Goal: Information Seeking & Learning: Learn about a topic

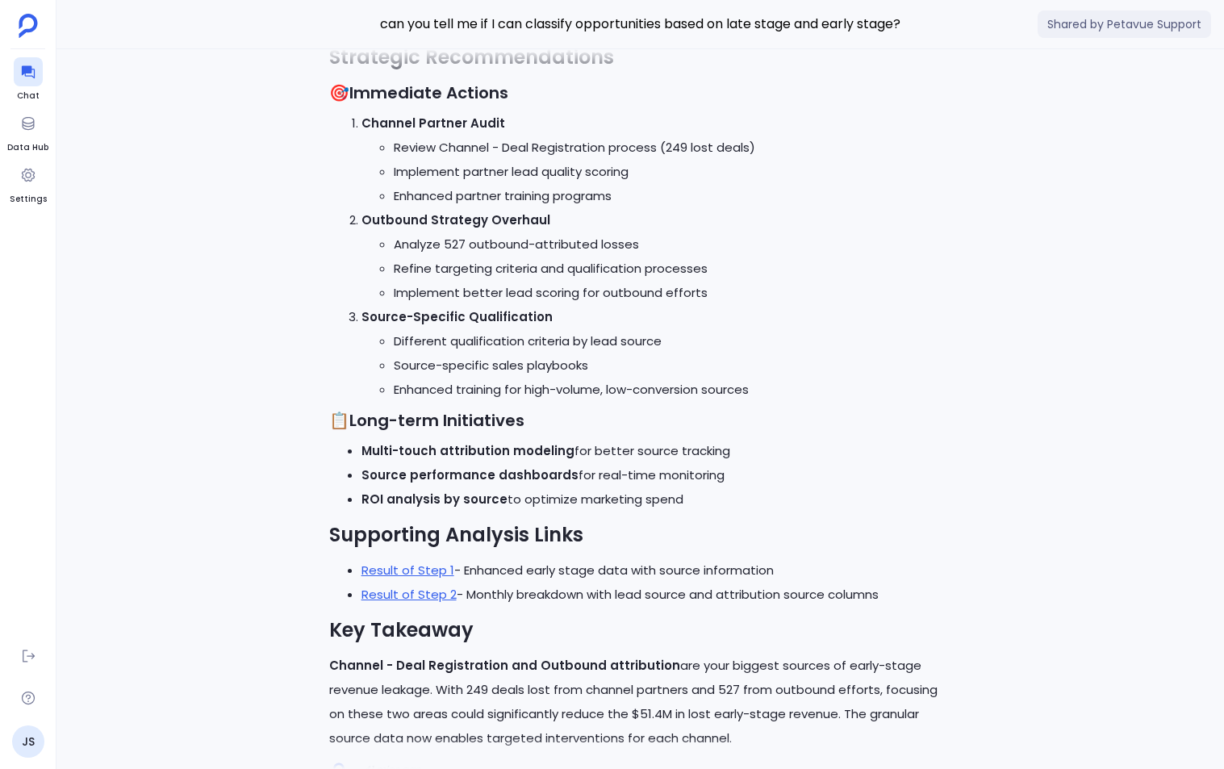
scroll to position [1, 0]
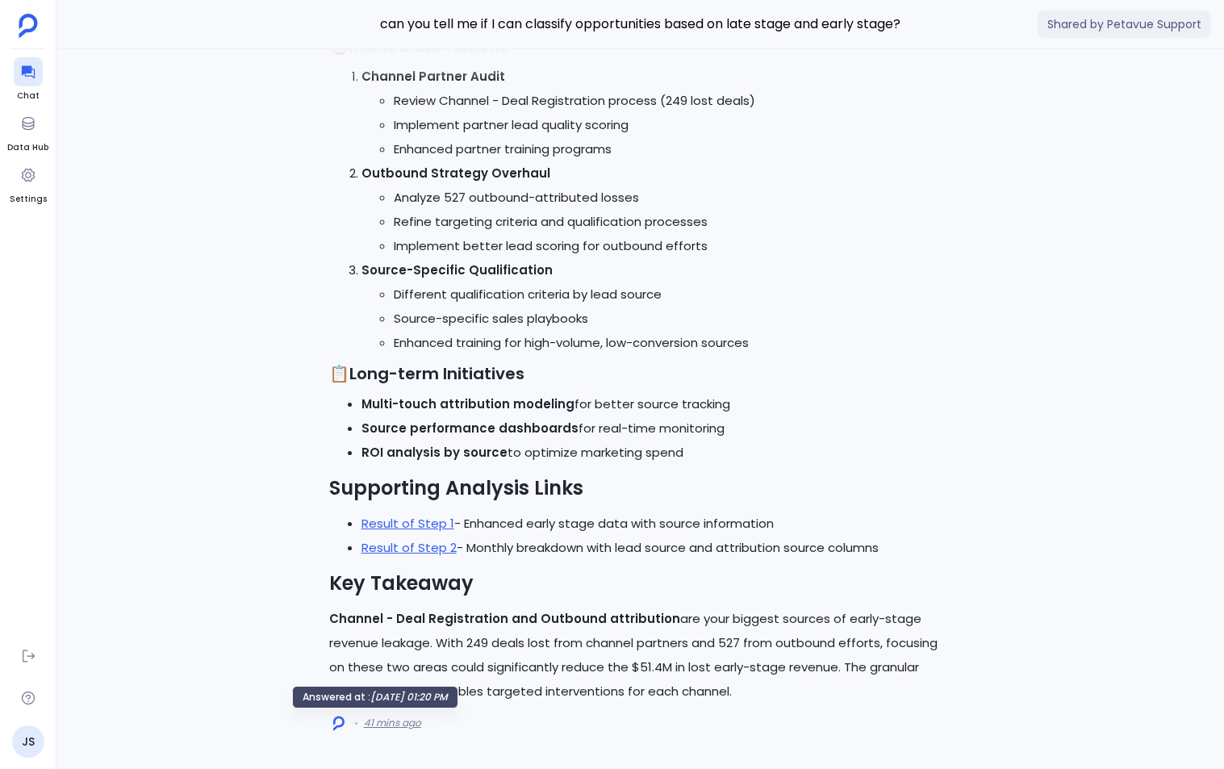
click at [395, 724] on span "41 mins ago" at bounding box center [392, 723] width 57 height 13
click at [330, 725] on span at bounding box center [338, 722] width 19 height 19
drag, startPoint x: 384, startPoint y: 722, endPoint x: 479, endPoint y: 715, distance: 94.7
click at [384, 722] on span "41 mins ago" at bounding box center [392, 723] width 57 height 13
click at [432, 547] on link "Result of Step 2" at bounding box center [409, 547] width 95 height 17
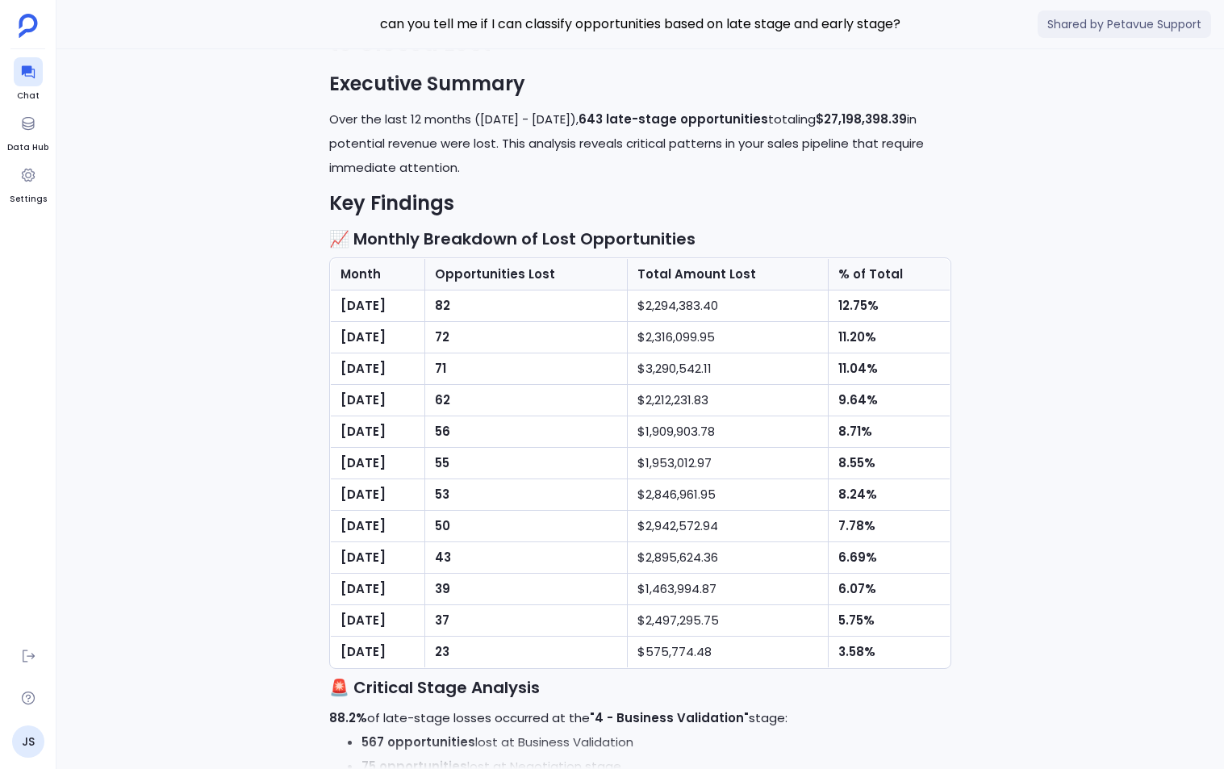
scroll to position [-9613, 0]
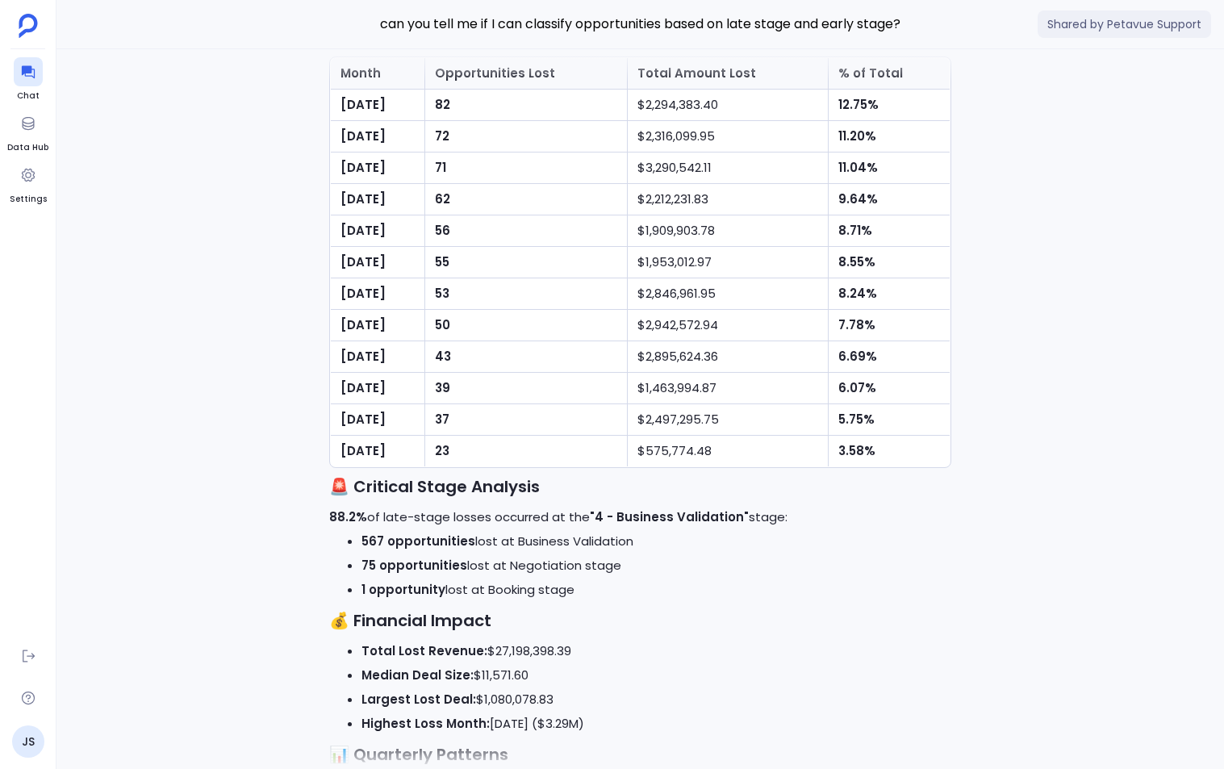
click at [592, 515] on div "Analysis Complete: Late Stage Opportunities Moving to Closed Lost Executive Sum…" at bounding box center [640, 684] width 623 height 1775
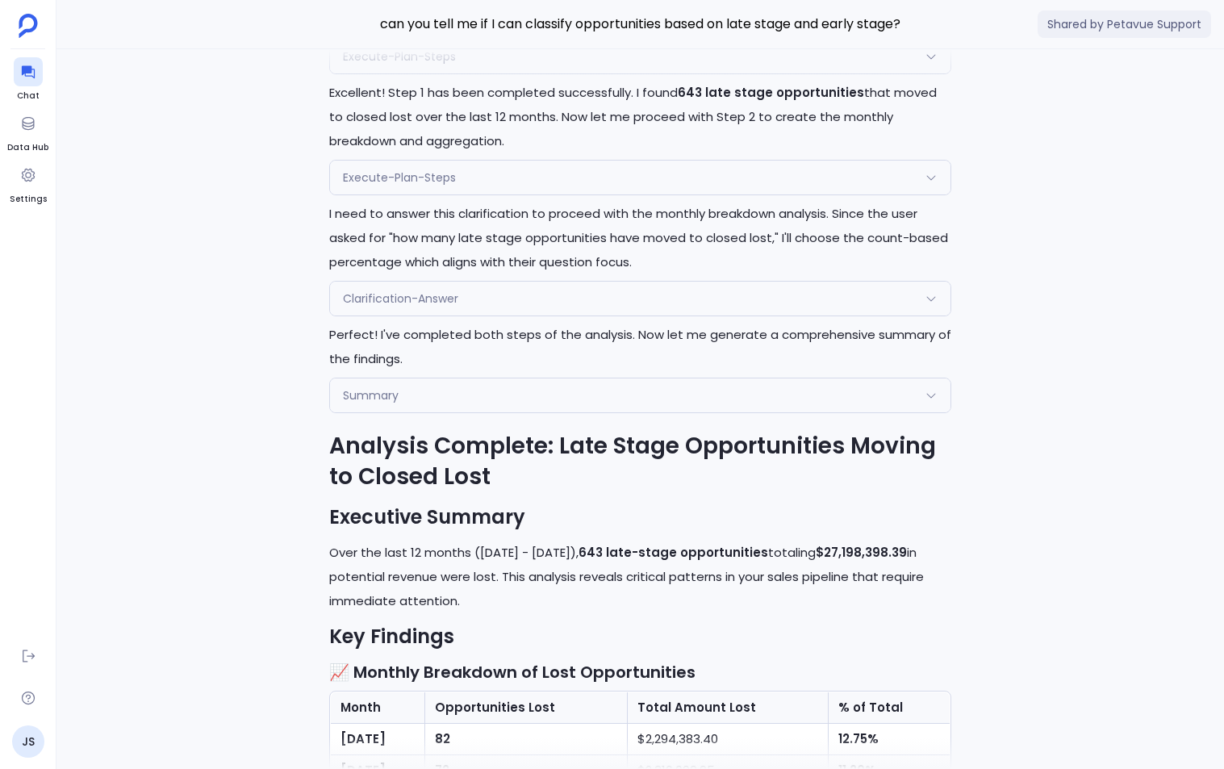
scroll to position [-10049, 0]
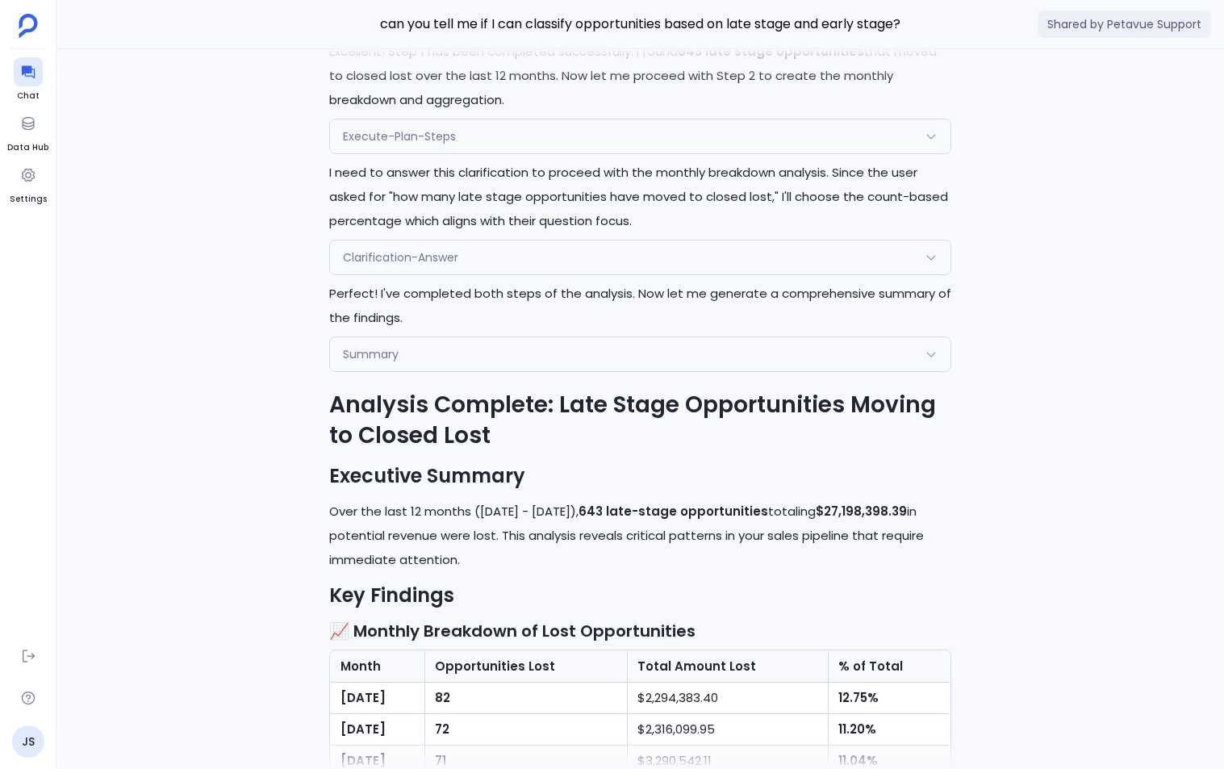
click at [693, 284] on p "Perfect! I've completed both steps of the analysis. Now let me generate a compr…" at bounding box center [640, 306] width 623 height 48
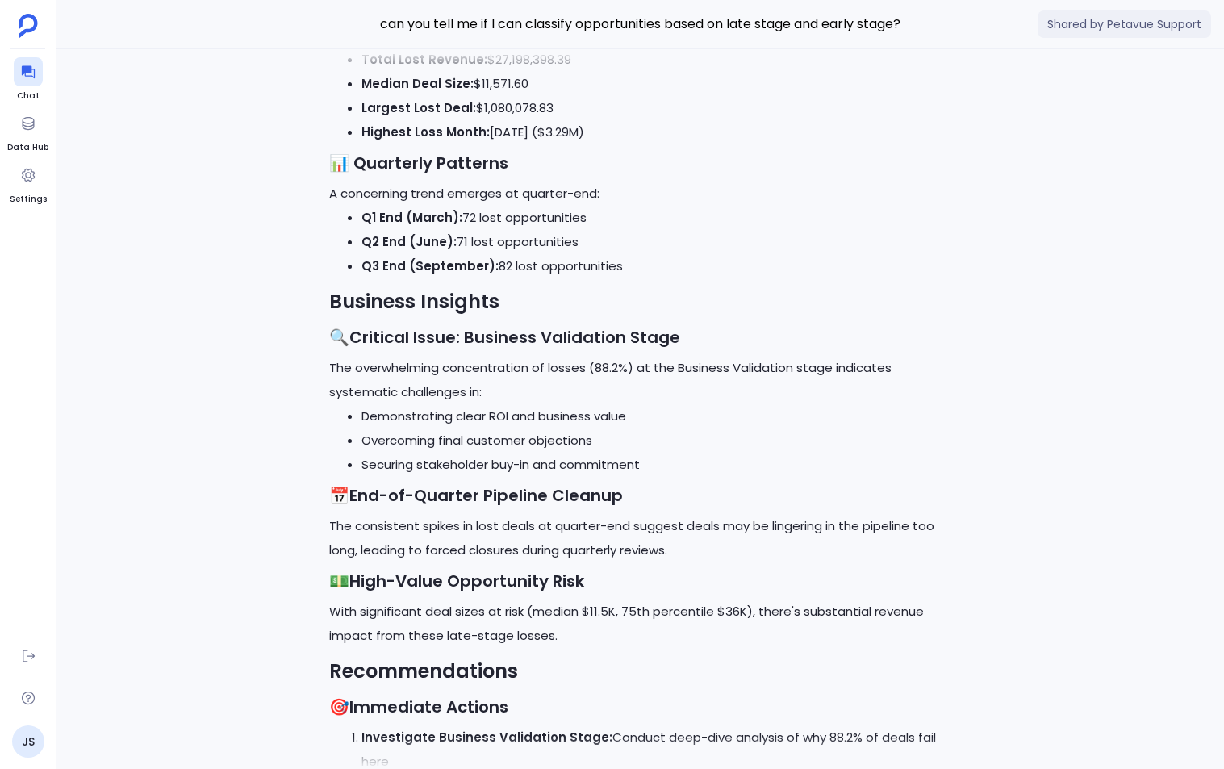
scroll to position [-8822, 0]
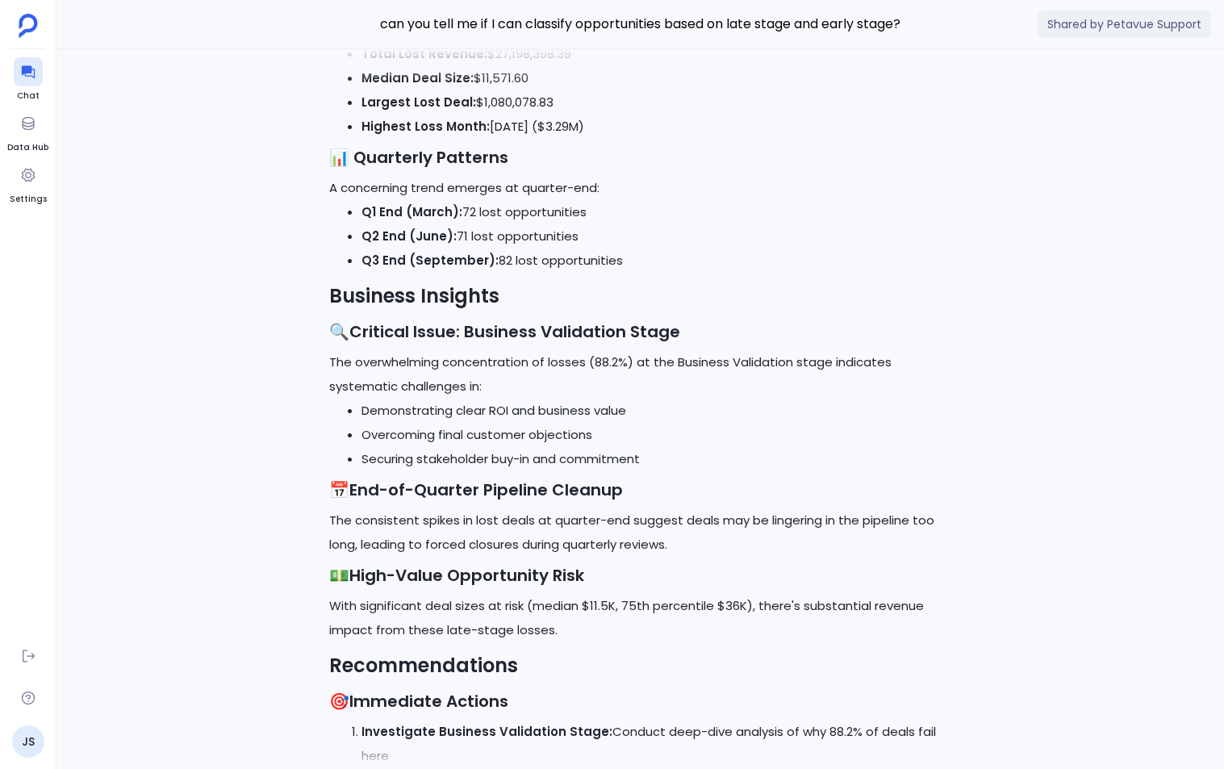
click at [1111, 20] on span "Shared by Petavue Support" at bounding box center [1124, 23] width 173 height 27
click at [603, 1] on div "can you tell me if I can classify opportunities based on late stage and early s…" at bounding box center [640, 24] width 1168 height 49
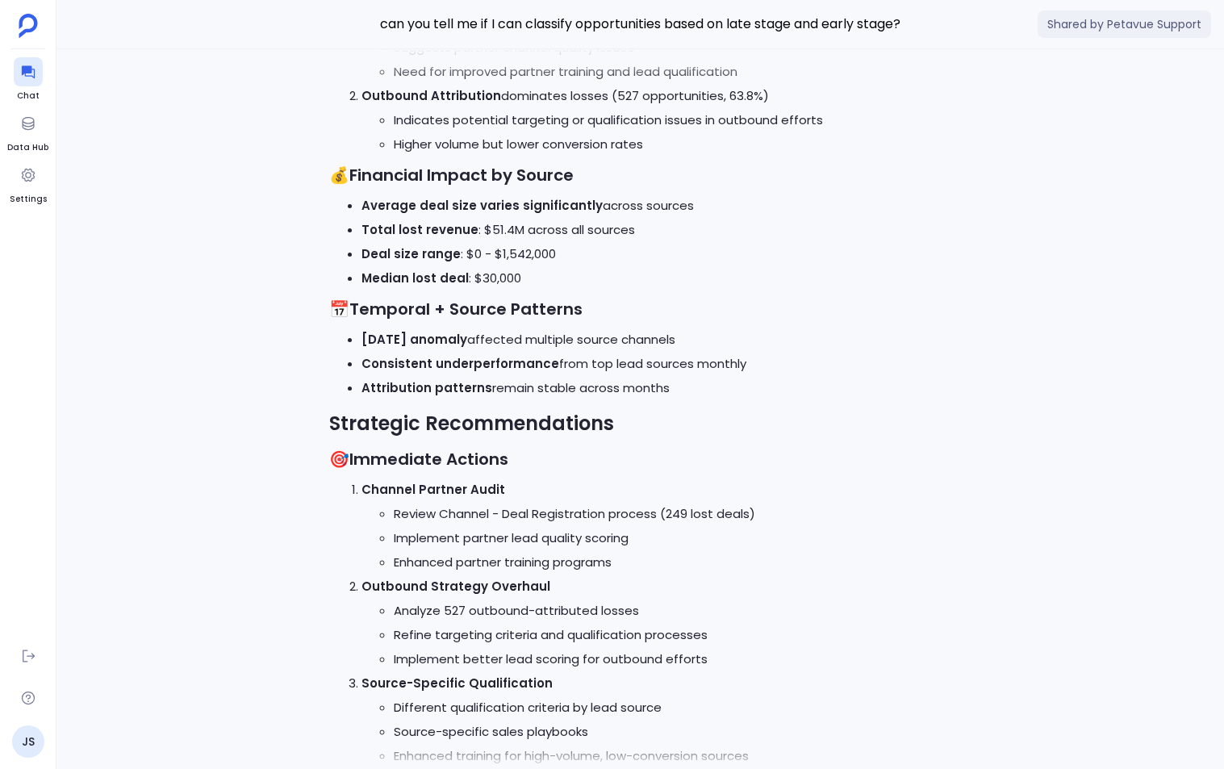
scroll to position [0, 0]
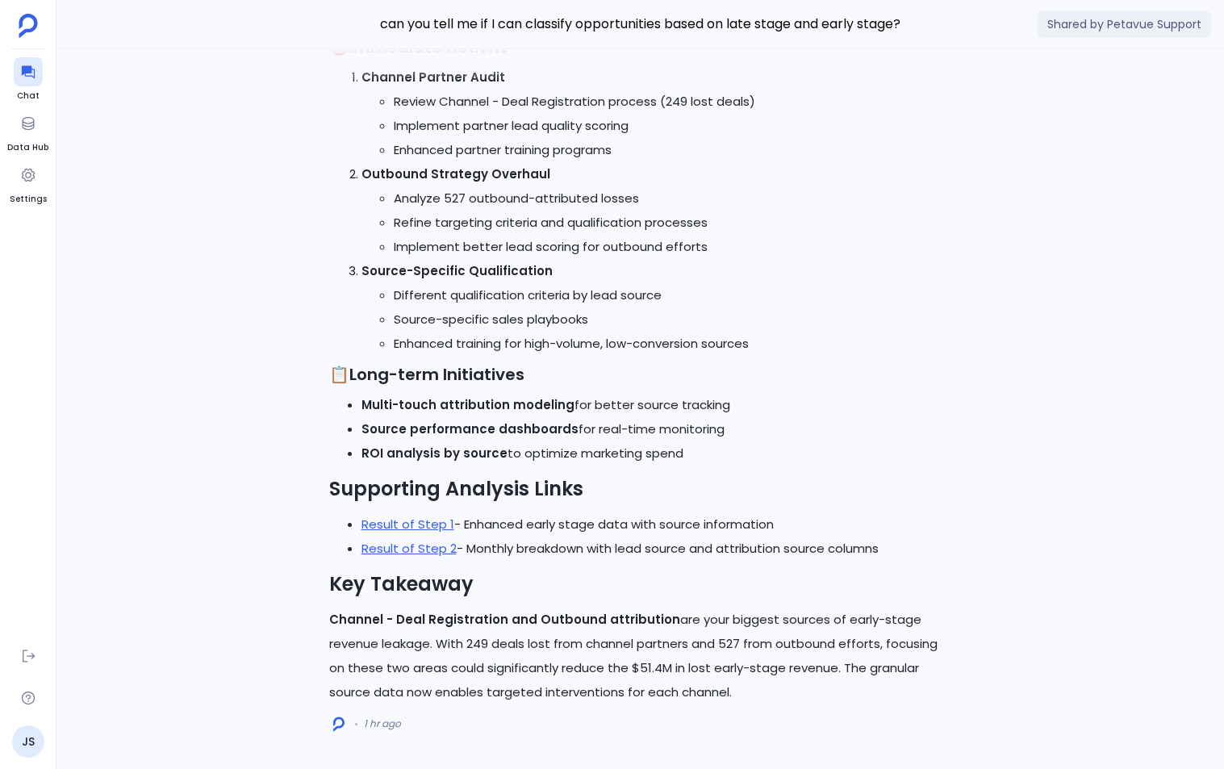
click at [433, 629] on p "Channel - Deal Registration and Outbound attribution are your biggest sources o…" at bounding box center [640, 656] width 623 height 97
drag, startPoint x: 650, startPoint y: 633, endPoint x: 755, endPoint y: 702, distance: 125.3
click at [755, 701] on p "Channel - Deal Registration and Outbound attribution are your biggest sources o…" at bounding box center [640, 656] width 623 height 97
drag, startPoint x: 754, startPoint y: 702, endPoint x: 717, endPoint y: 685, distance: 40.1
click at [754, 702] on p "Channel - Deal Registration and Outbound attribution are your biggest sources o…" at bounding box center [640, 656] width 623 height 97
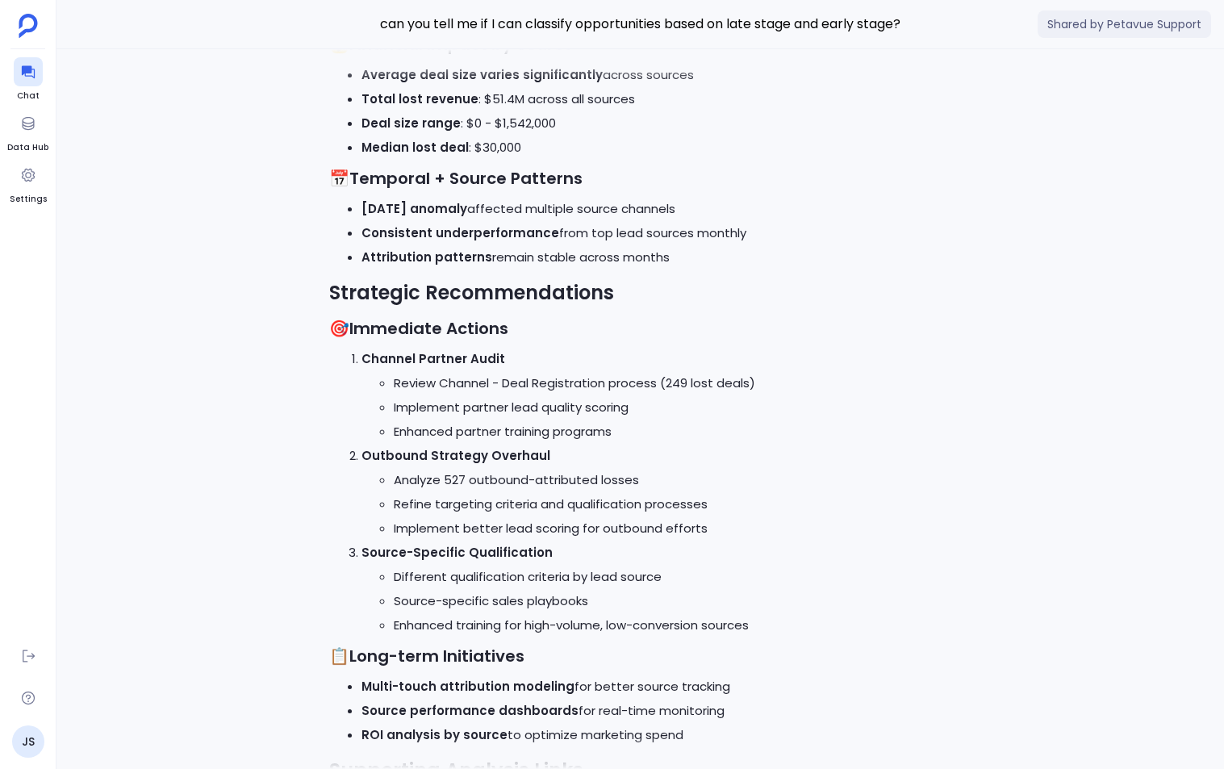
scroll to position [-268, 0]
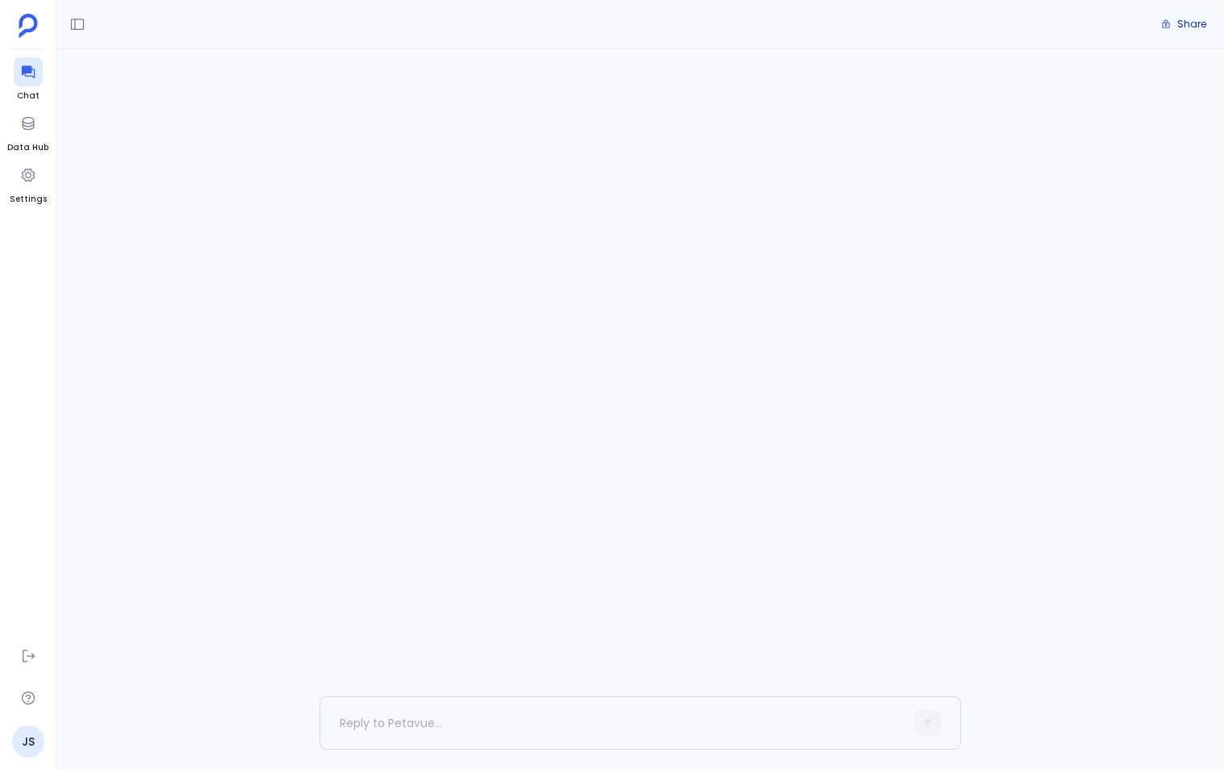
click at [1175, 19] on button "Share" at bounding box center [1184, 24] width 65 height 23
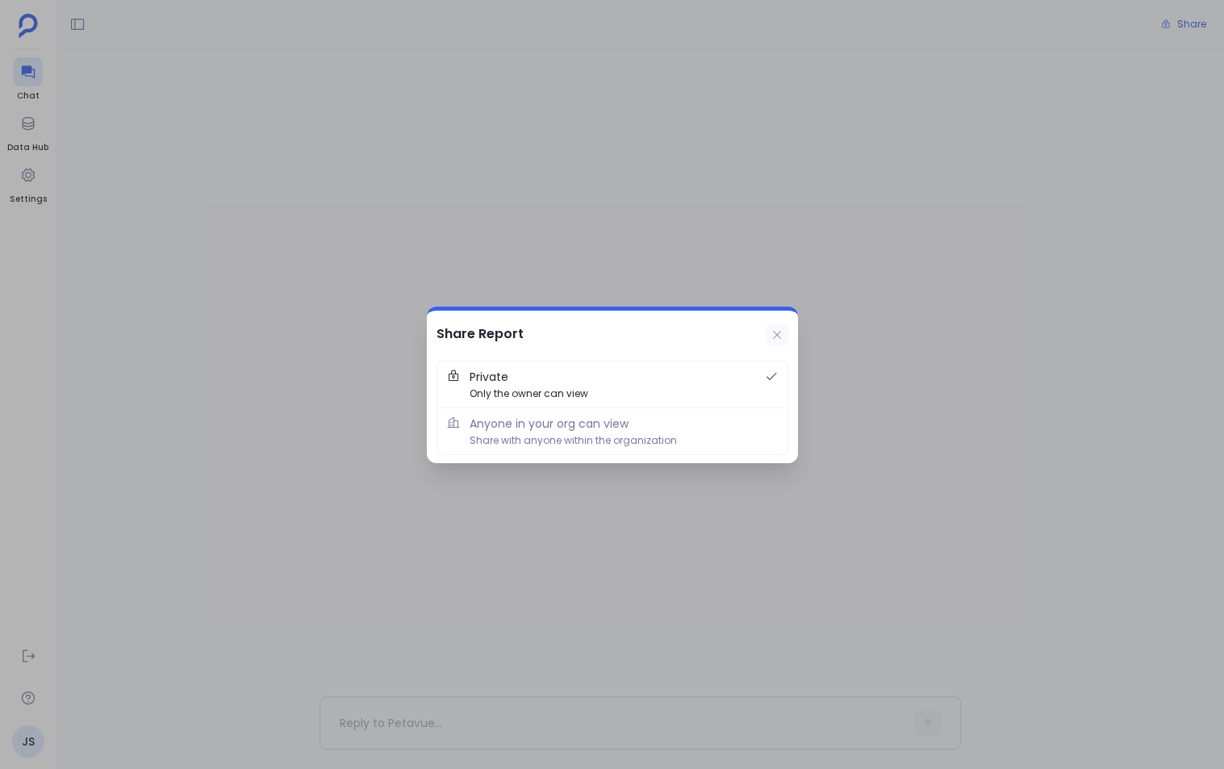
click at [775, 333] on icon at bounding box center [777, 334] width 13 height 13
click at [775, 333] on div "Conversation not found Conversación no encontrada Conversazione non trovata Con…" at bounding box center [640, 372] width 1168 height 647
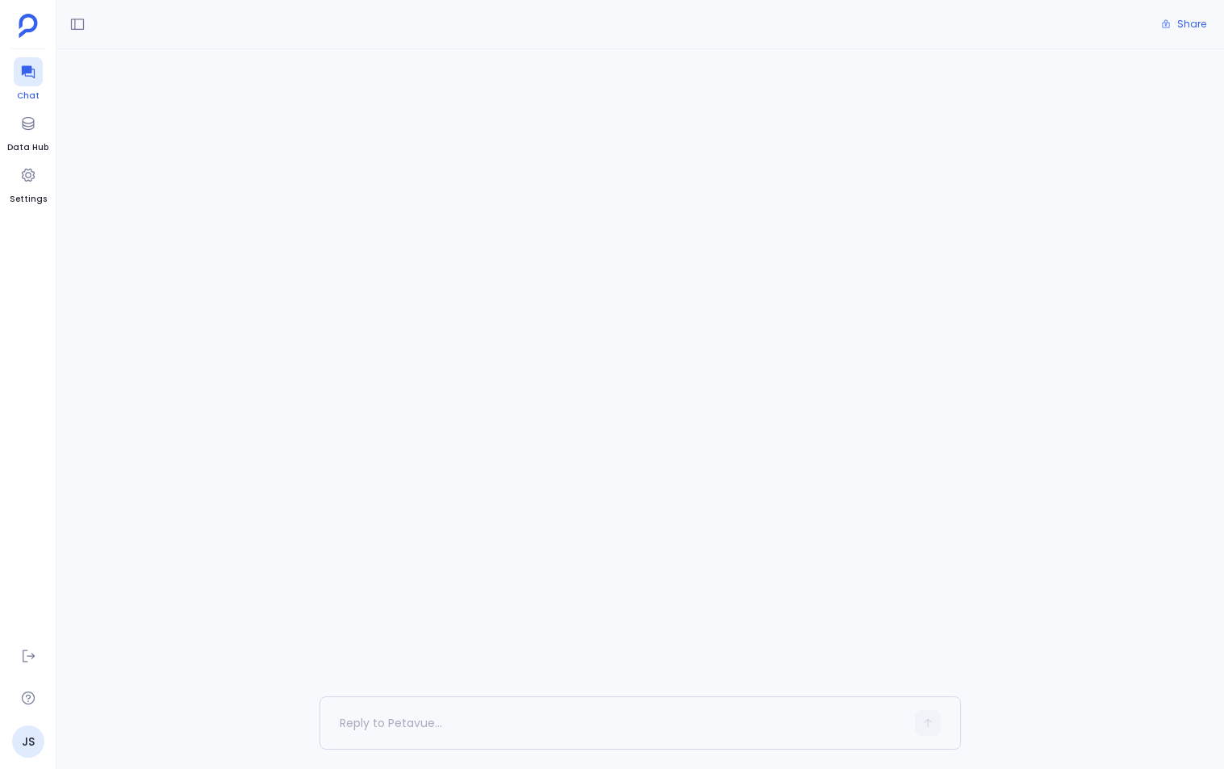
click at [19, 82] on div at bounding box center [28, 71] width 29 height 29
